Goal: Task Accomplishment & Management: Use online tool/utility

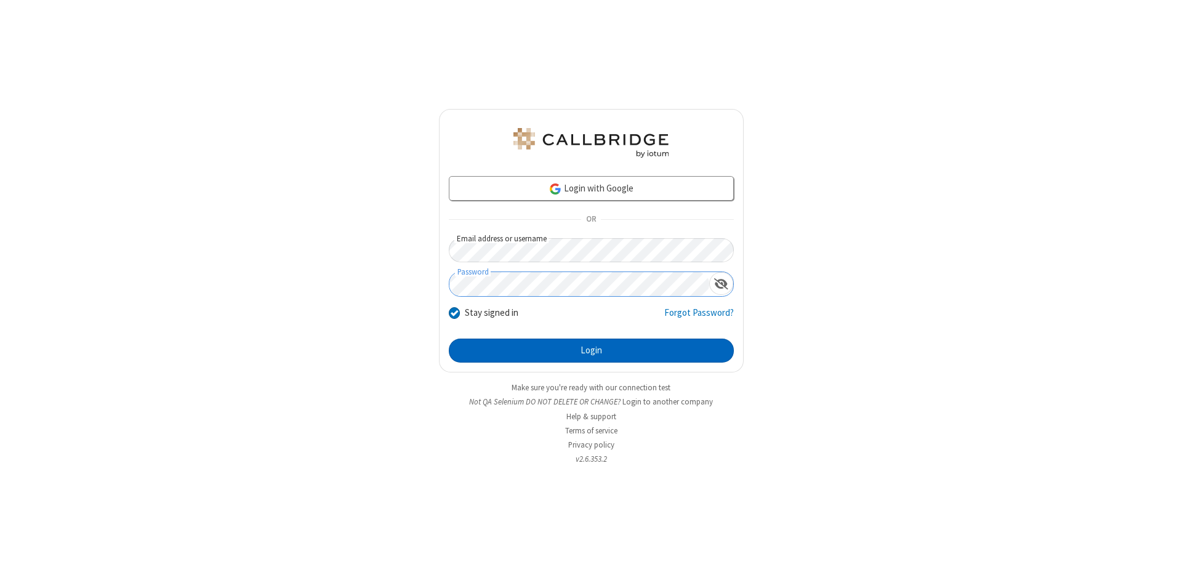
click at [591, 351] on button "Login" at bounding box center [591, 351] width 285 height 25
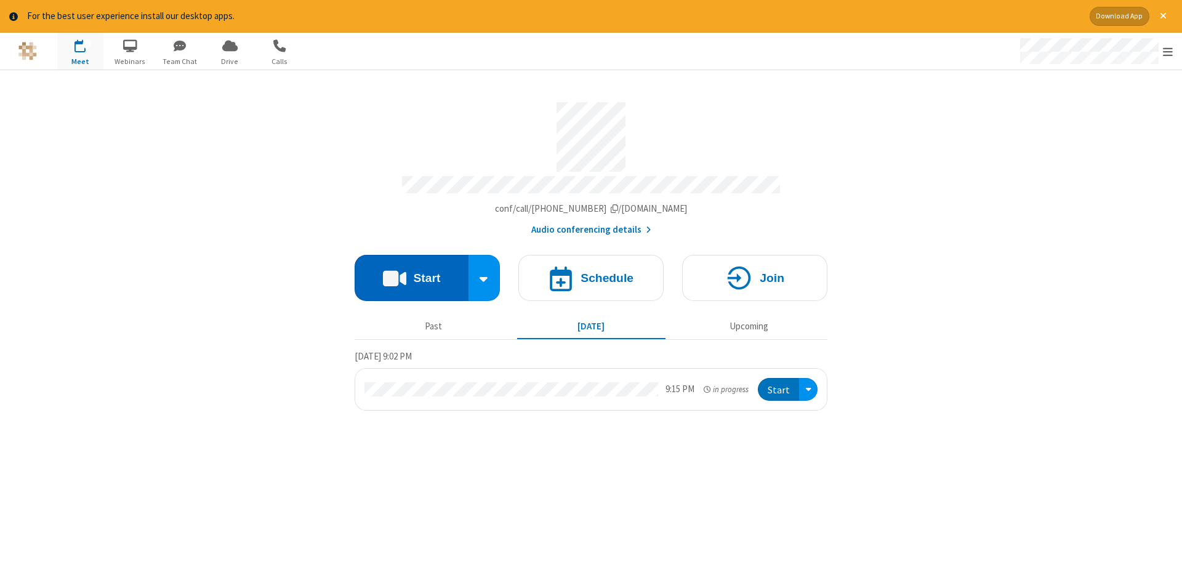
click at [411, 273] on button "Start" at bounding box center [412, 278] width 114 height 46
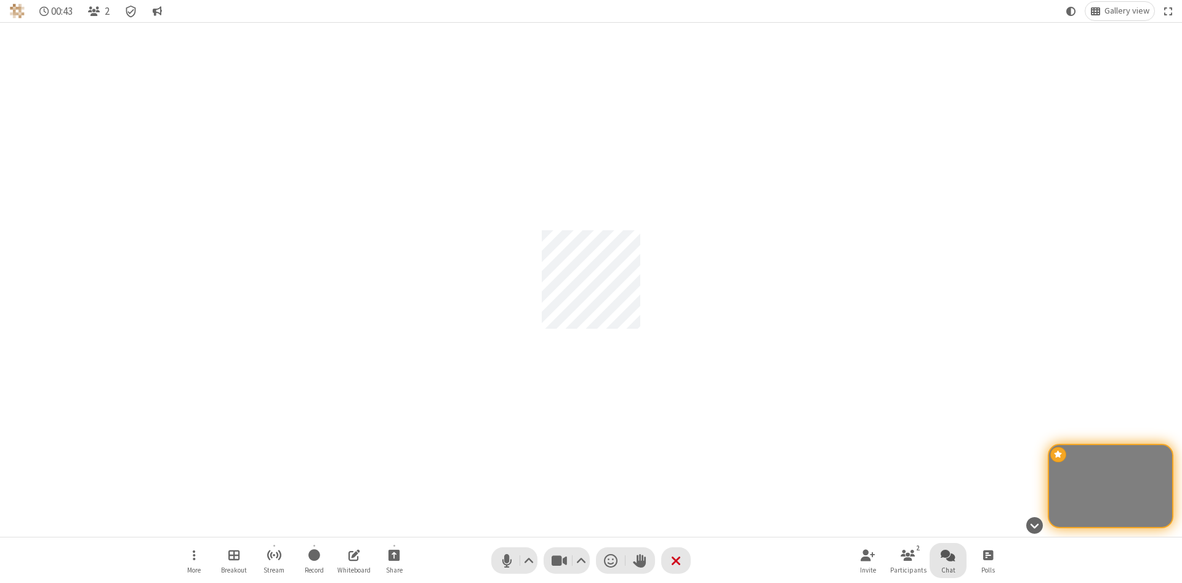
click at [948, 555] on span "Open chat" at bounding box center [948, 554] width 15 height 15
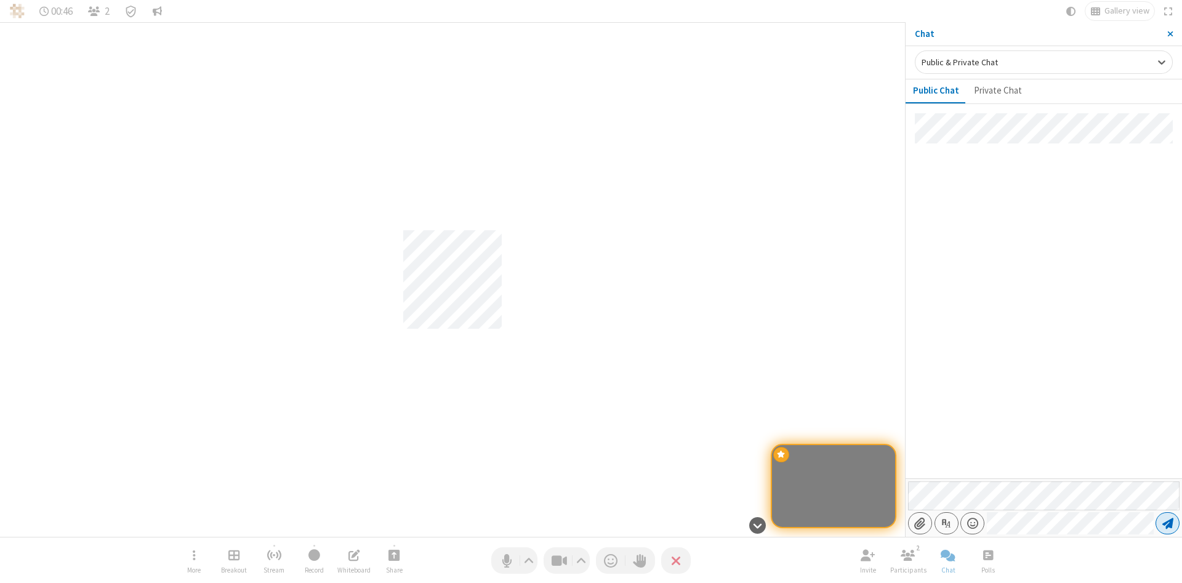
click at [1167, 523] on span "Send message" at bounding box center [1167, 523] width 11 height 12
